Goal: Check status: Check status

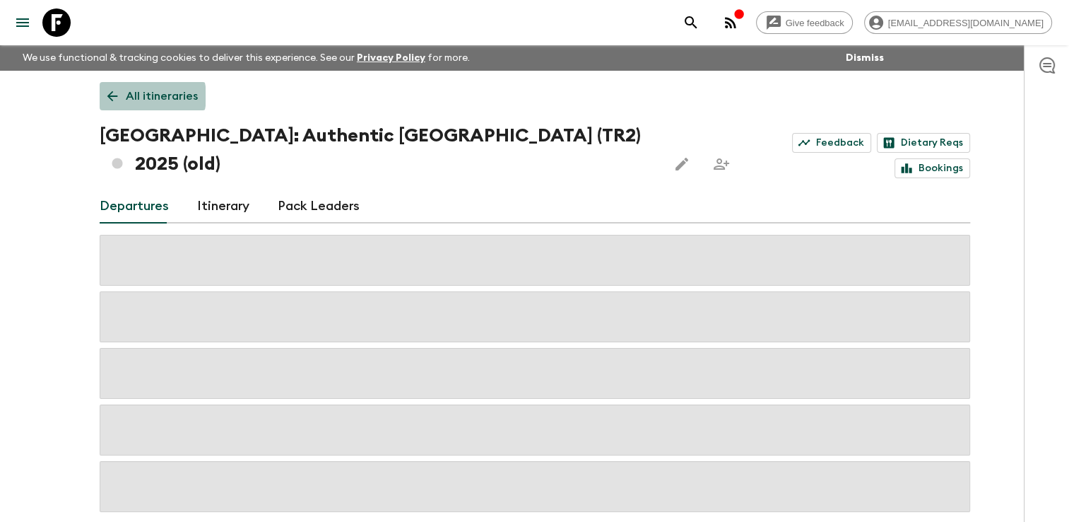
click at [136, 96] on p "All itineraries" at bounding box center [162, 96] width 72 height 17
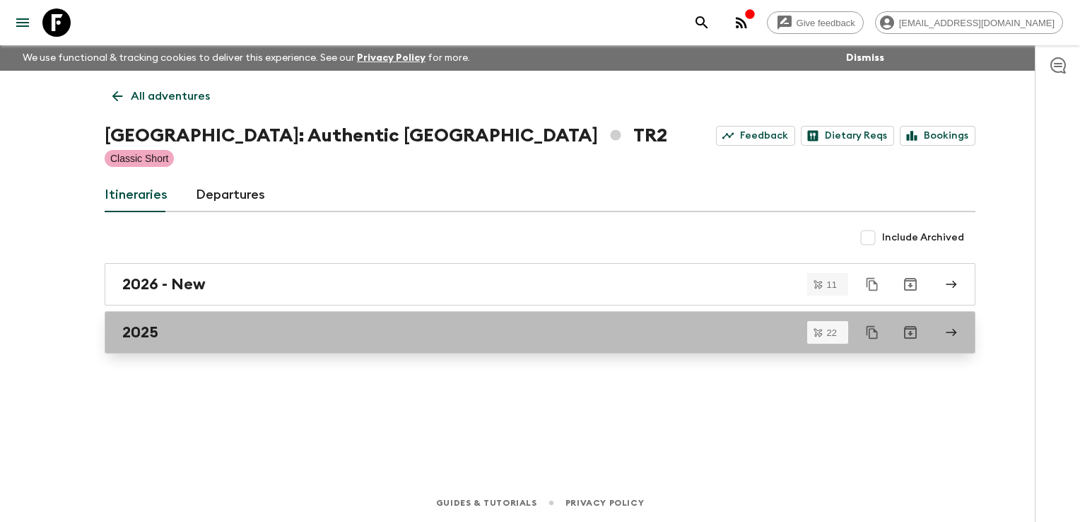
click at [207, 335] on div "2025" at bounding box center [526, 332] width 809 height 18
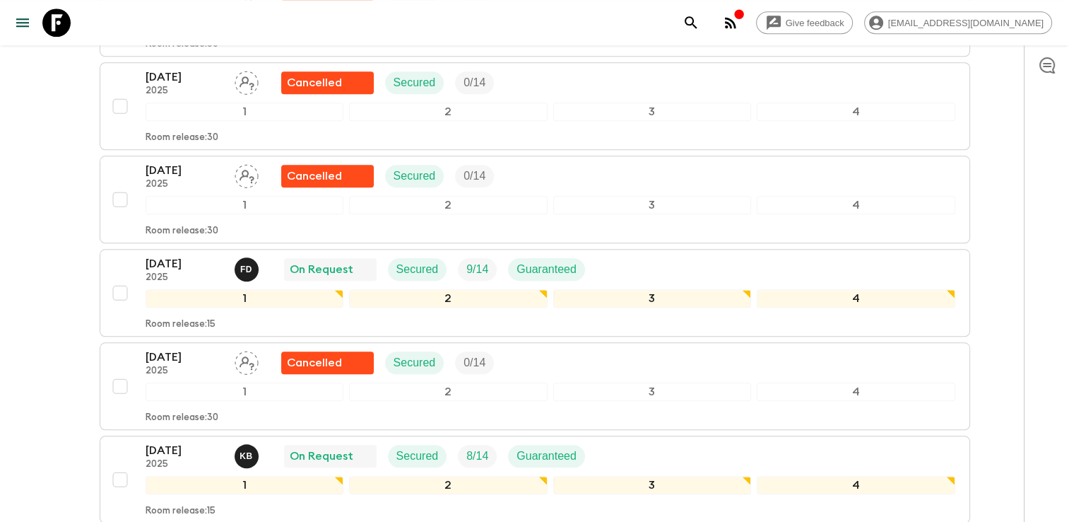
scroll to position [1414, 0]
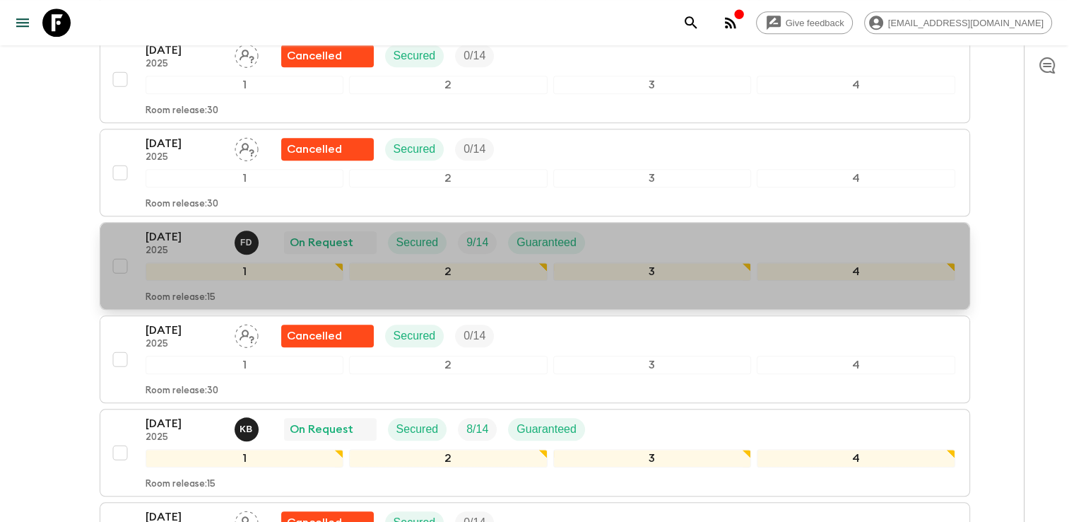
click at [637, 228] on div "[DATE] 2025 F D On Request Secured 9 / 14 Guaranteed" at bounding box center [551, 242] width 810 height 28
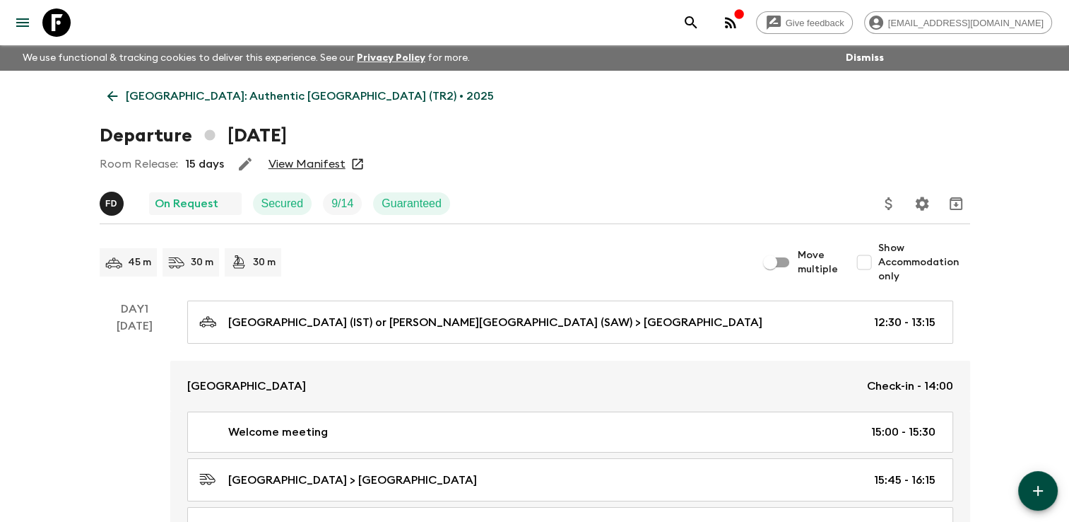
click at [312, 168] on link "View Manifest" at bounding box center [307, 164] width 77 height 14
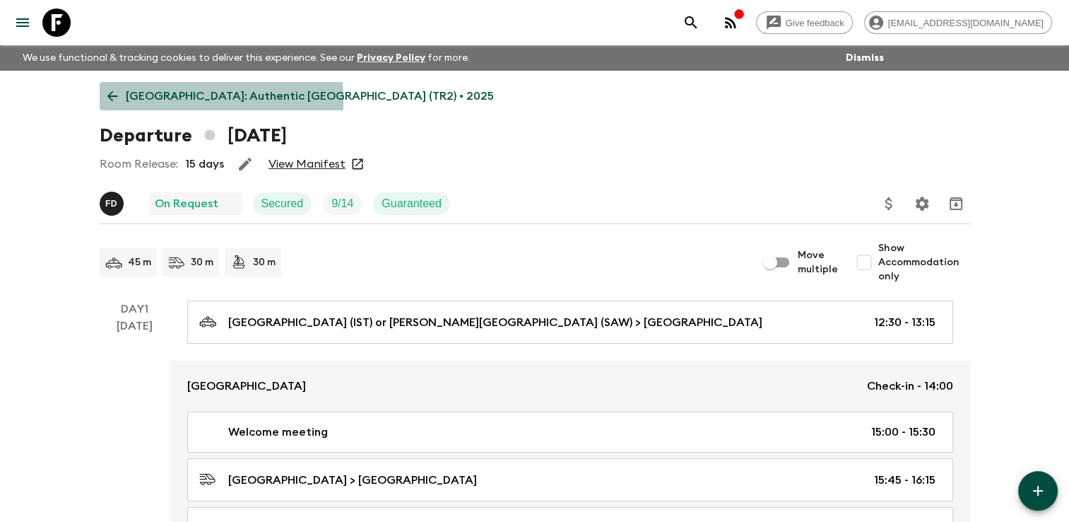
click at [108, 100] on icon at bounding box center [113, 96] width 16 height 16
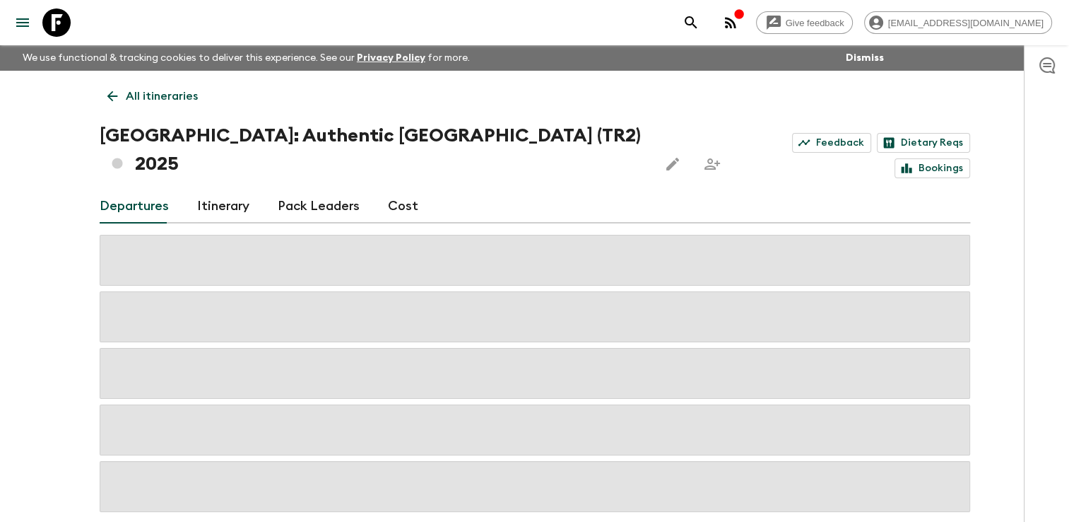
click at [119, 102] on icon at bounding box center [113, 96] width 16 height 16
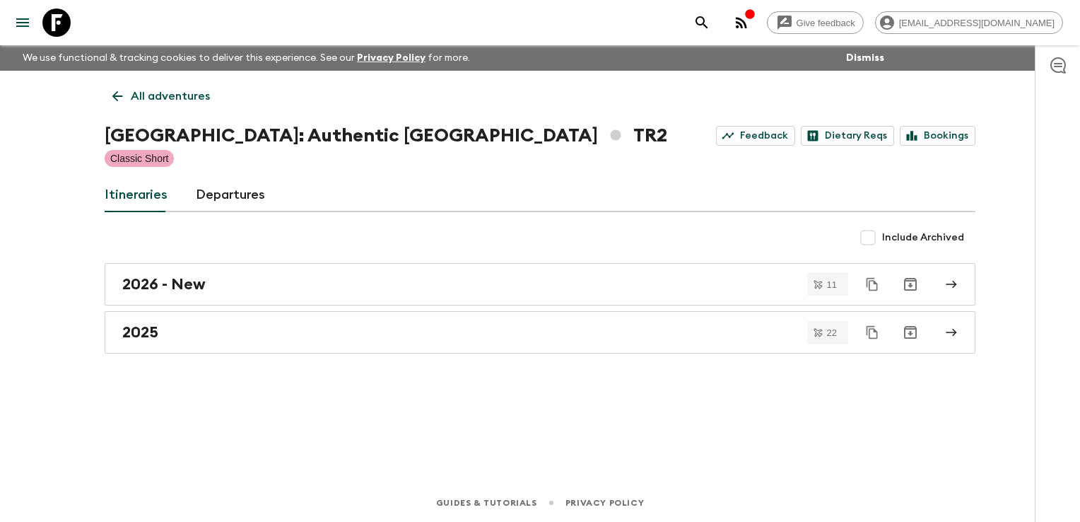
click at [119, 102] on icon at bounding box center [118, 96] width 16 height 16
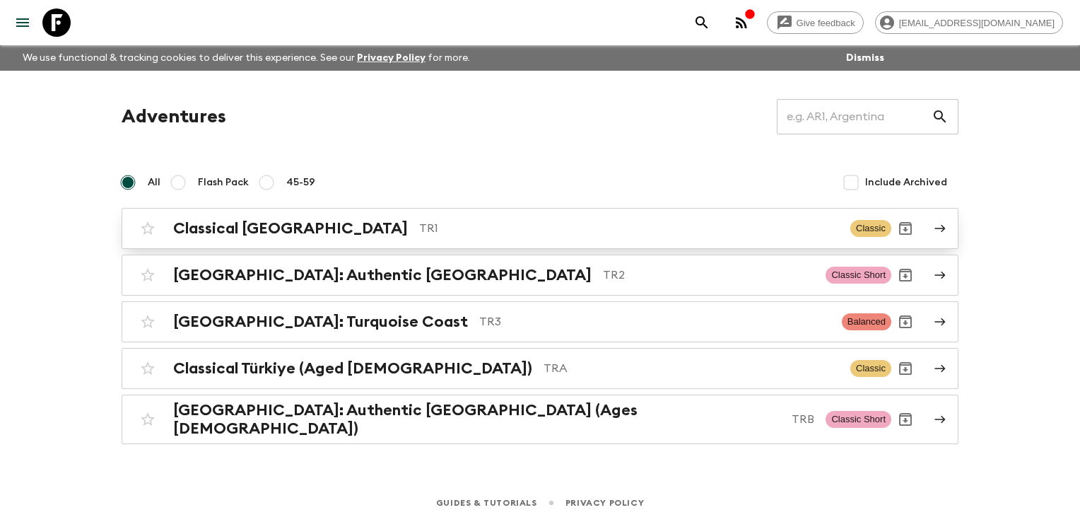
click at [233, 235] on h2 "Classical [GEOGRAPHIC_DATA]" at bounding box center [290, 228] width 235 height 18
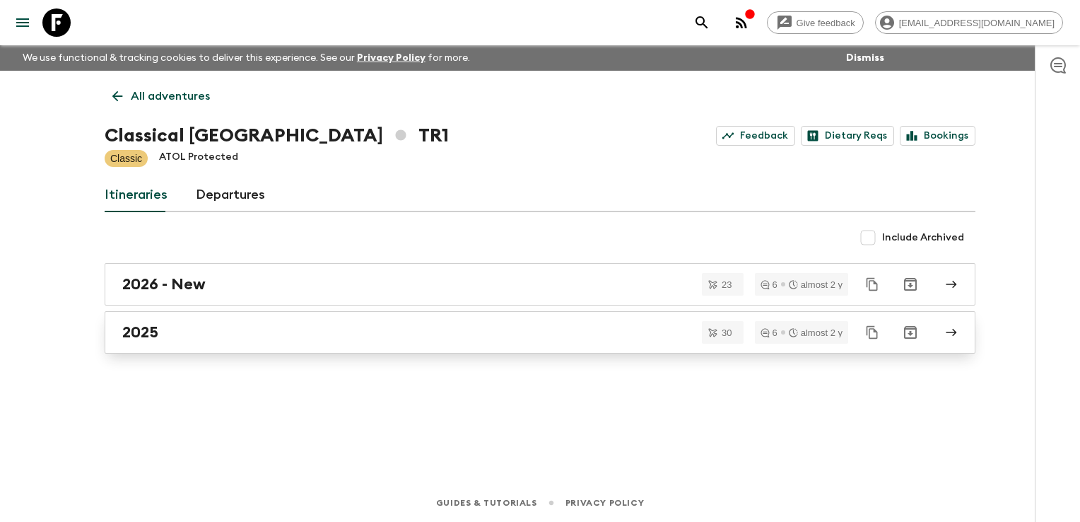
click at [229, 335] on div "2025" at bounding box center [526, 332] width 809 height 18
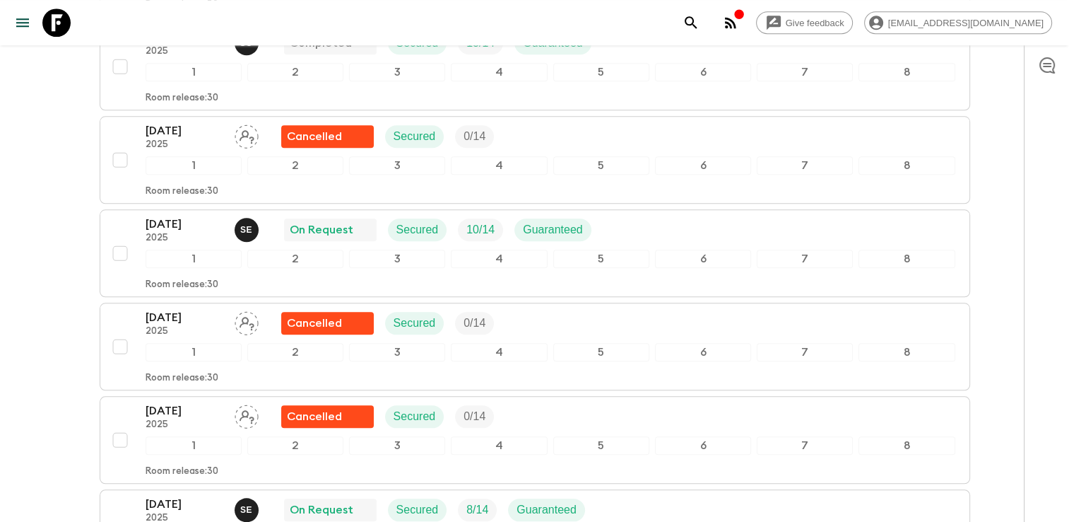
scroll to position [1414, 0]
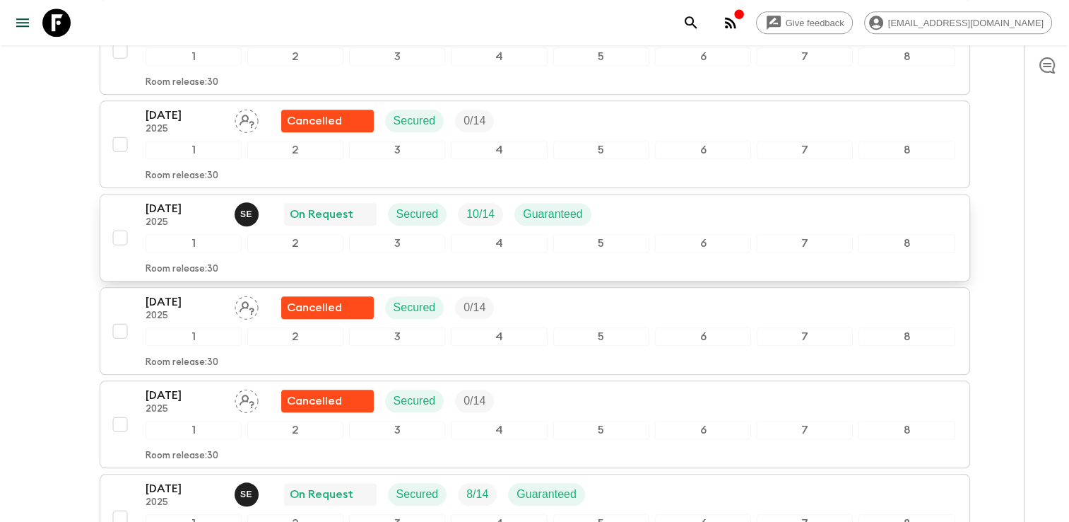
click at [659, 206] on div "[DATE] 2025 S E On Request Secured 10 / 14 Guaranteed" at bounding box center [551, 214] width 810 height 28
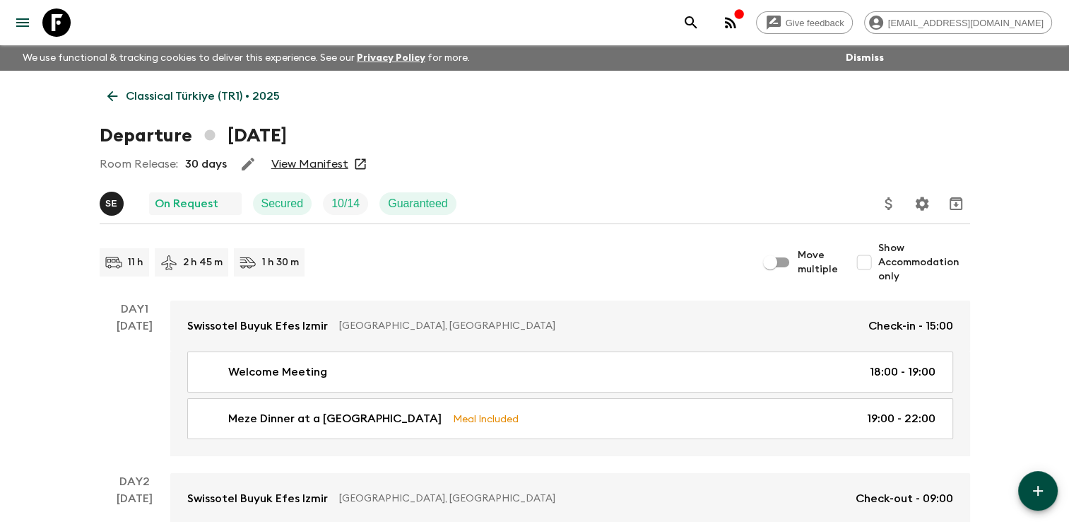
click at [311, 163] on link "View Manifest" at bounding box center [309, 164] width 77 height 14
click at [110, 94] on icon at bounding box center [112, 96] width 11 height 11
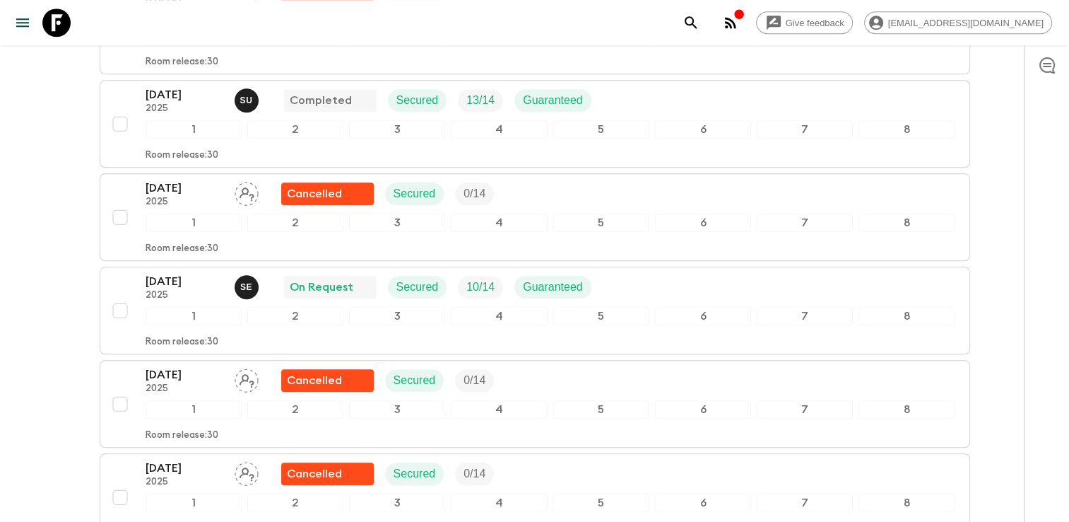
scroll to position [1343, 0]
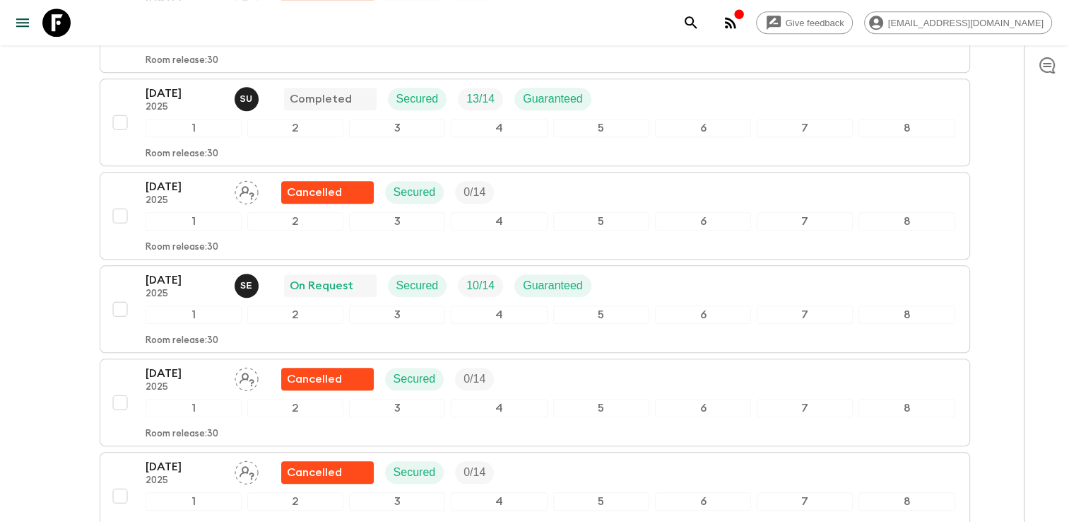
scroll to position [1343, 0]
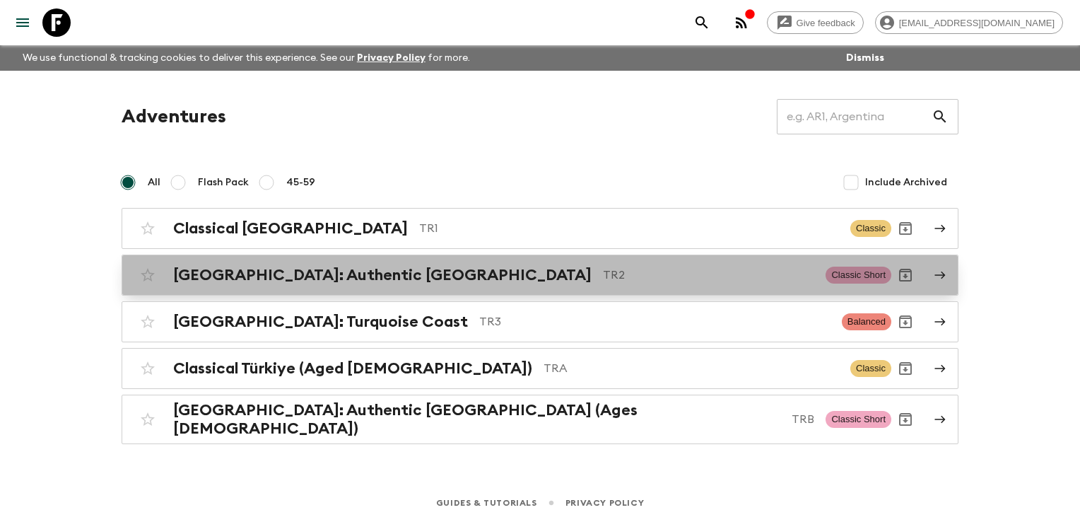
click at [233, 274] on h2 "[GEOGRAPHIC_DATA]: Authentic [GEOGRAPHIC_DATA]" at bounding box center [382, 275] width 418 height 18
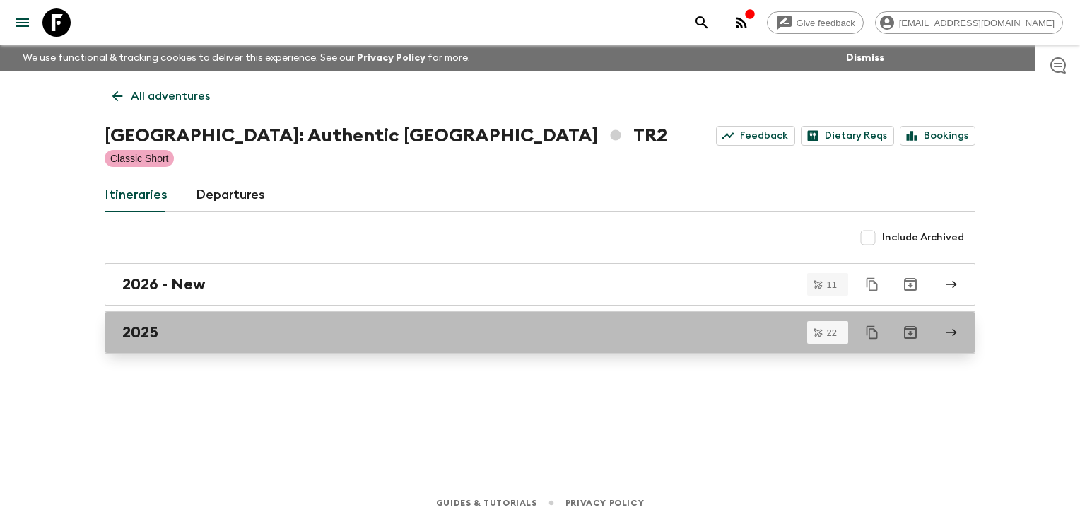
click at [199, 337] on div "2025" at bounding box center [526, 332] width 809 height 18
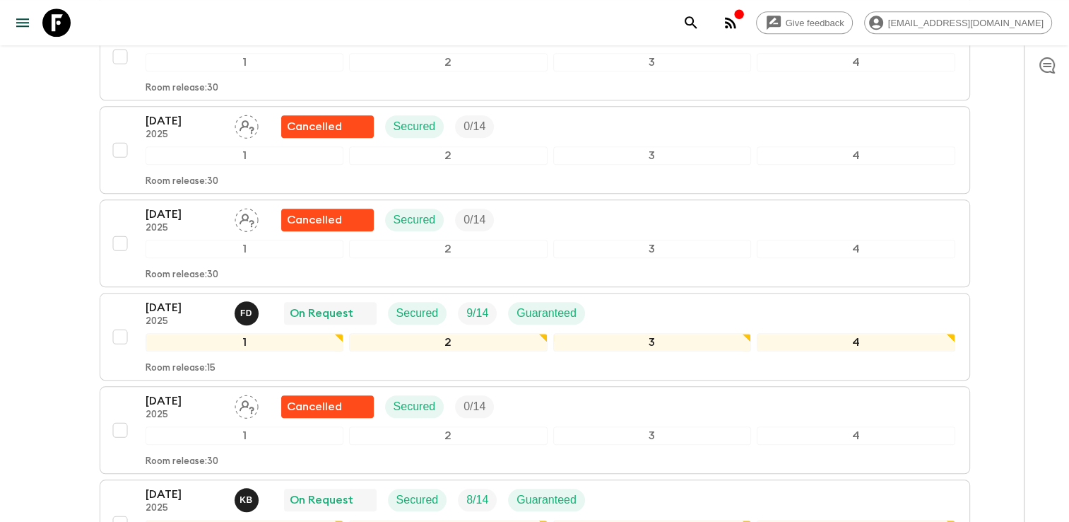
scroll to position [1343, 0]
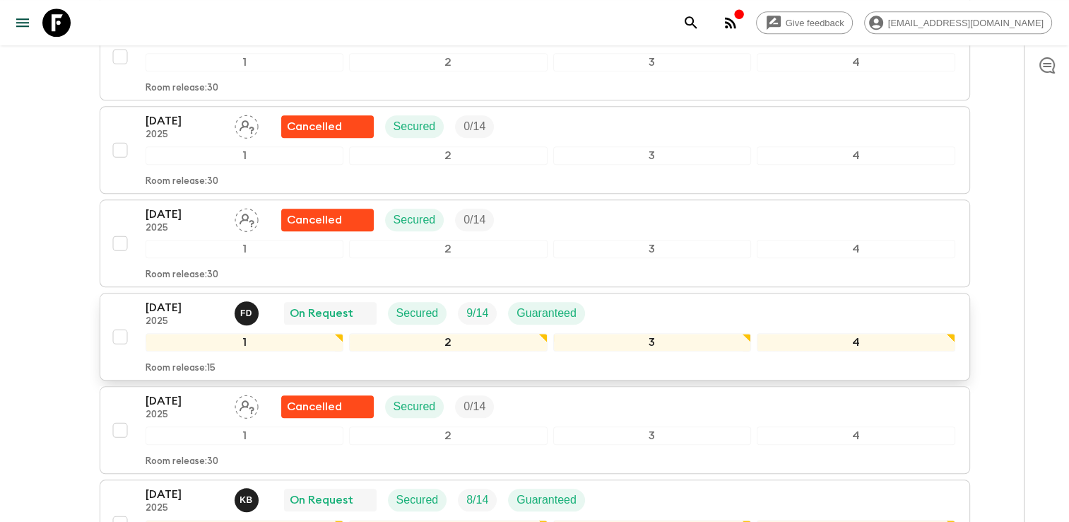
click at [632, 299] on div "[DATE] 2025 F D On Request Secured 9 / 14 Guaranteed" at bounding box center [551, 313] width 810 height 28
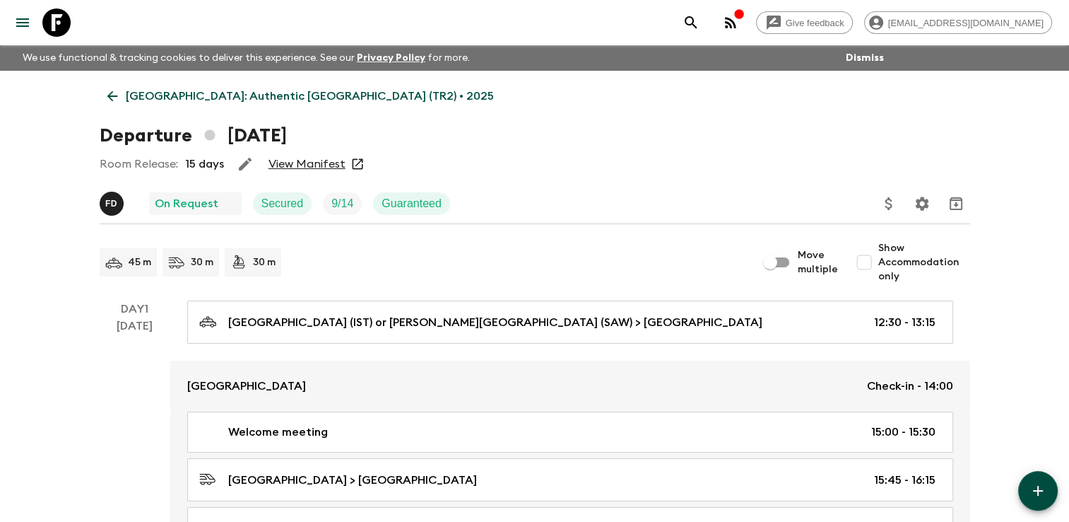
click at [304, 160] on link "View Manifest" at bounding box center [307, 164] width 77 height 14
click at [309, 165] on link "View Manifest" at bounding box center [307, 164] width 77 height 14
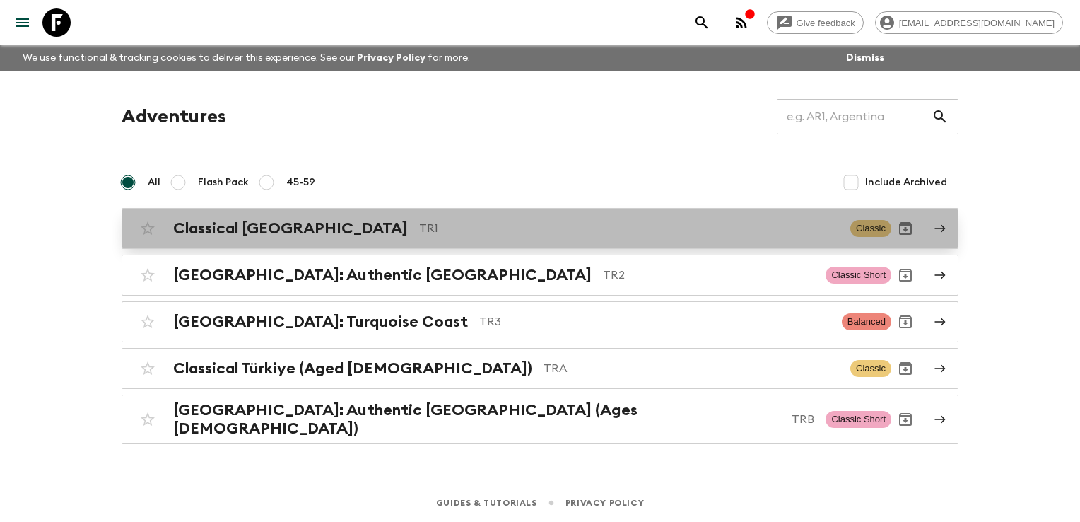
click at [233, 237] on div "Classical Türkiye TR1 Classic" at bounding box center [513, 228] width 758 height 28
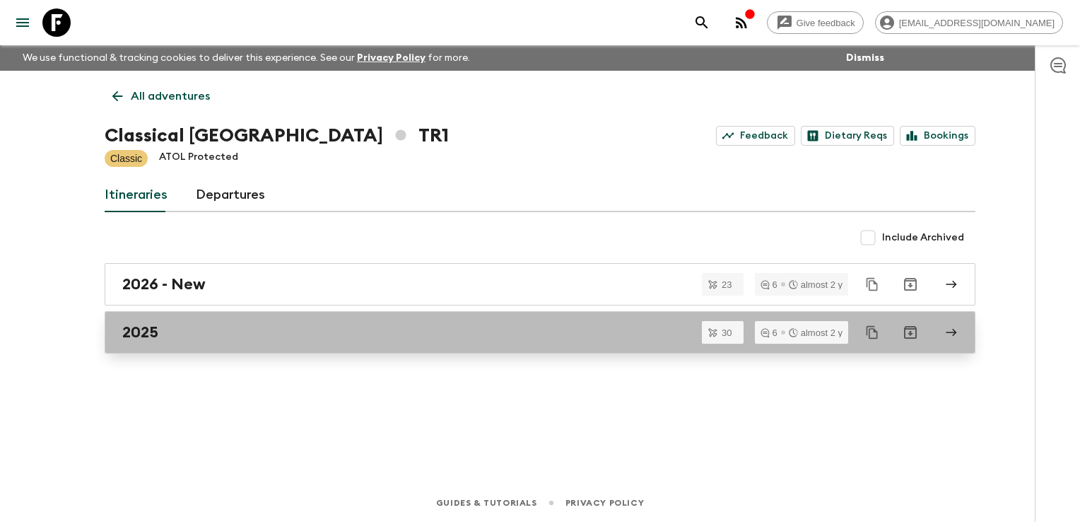
click at [195, 334] on div "2025" at bounding box center [526, 332] width 809 height 18
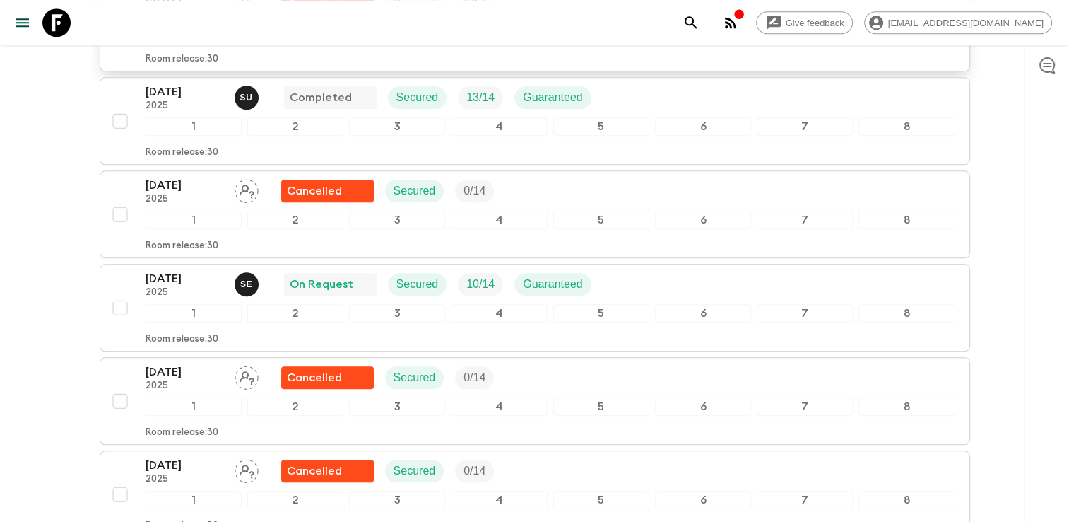
scroll to position [1343, 0]
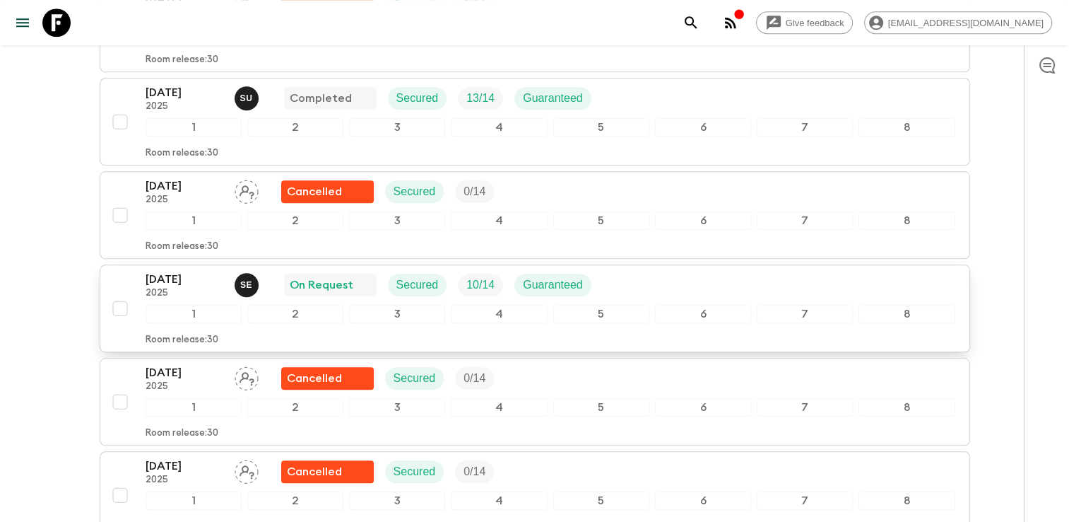
click at [642, 281] on div "[DATE] 2025 S E On Request Secured 10 / 14 Guaranteed" at bounding box center [551, 285] width 810 height 28
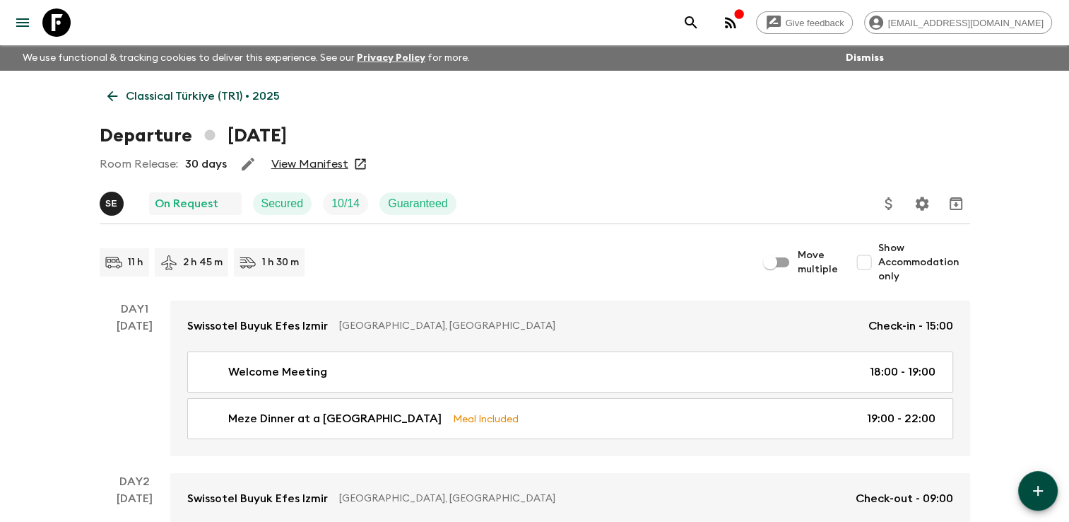
click at [319, 162] on link "View Manifest" at bounding box center [309, 164] width 77 height 14
